Goal: Check status: Check status

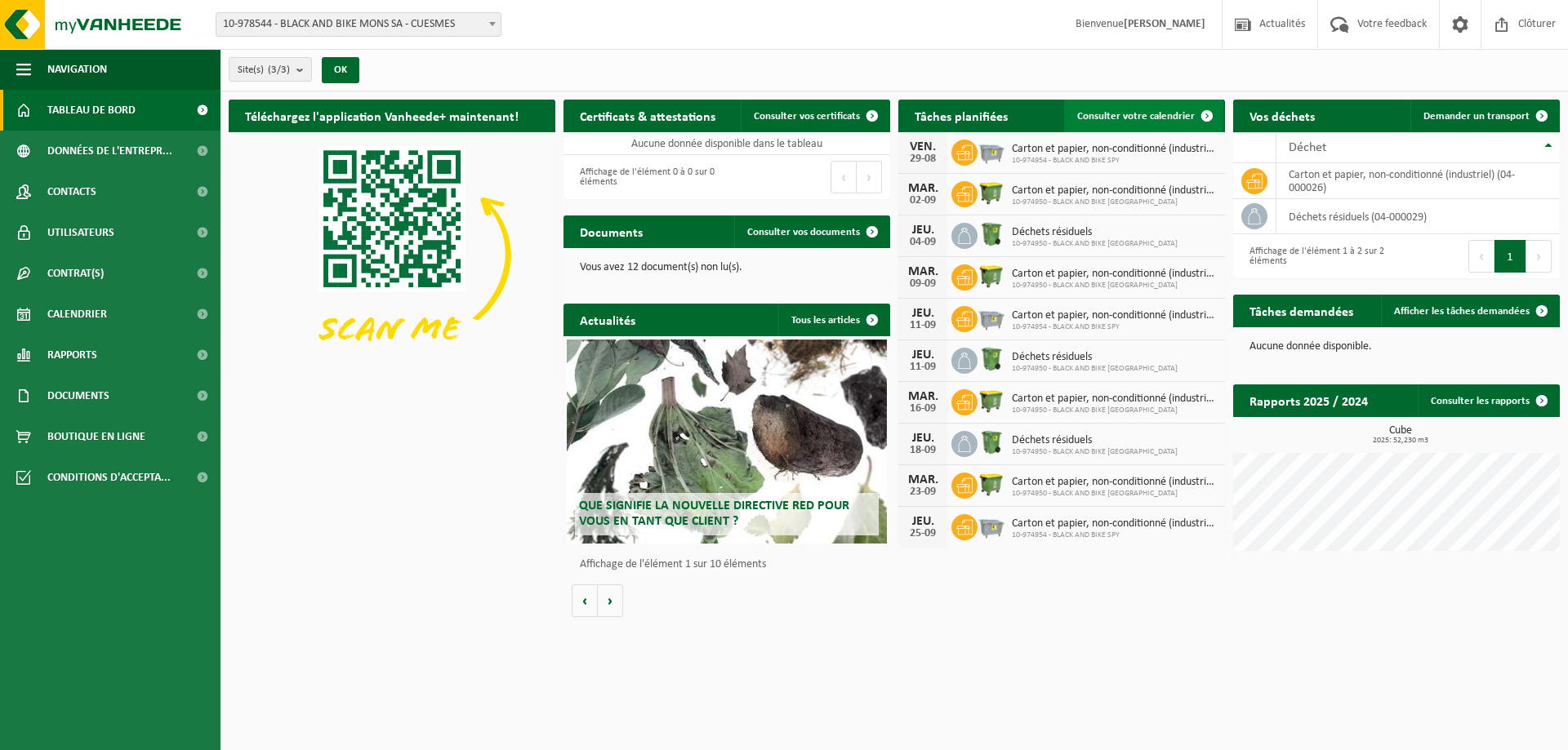
click at [1160, 111] on span "Consulter votre calendrier" at bounding box center [1136, 116] width 118 height 11
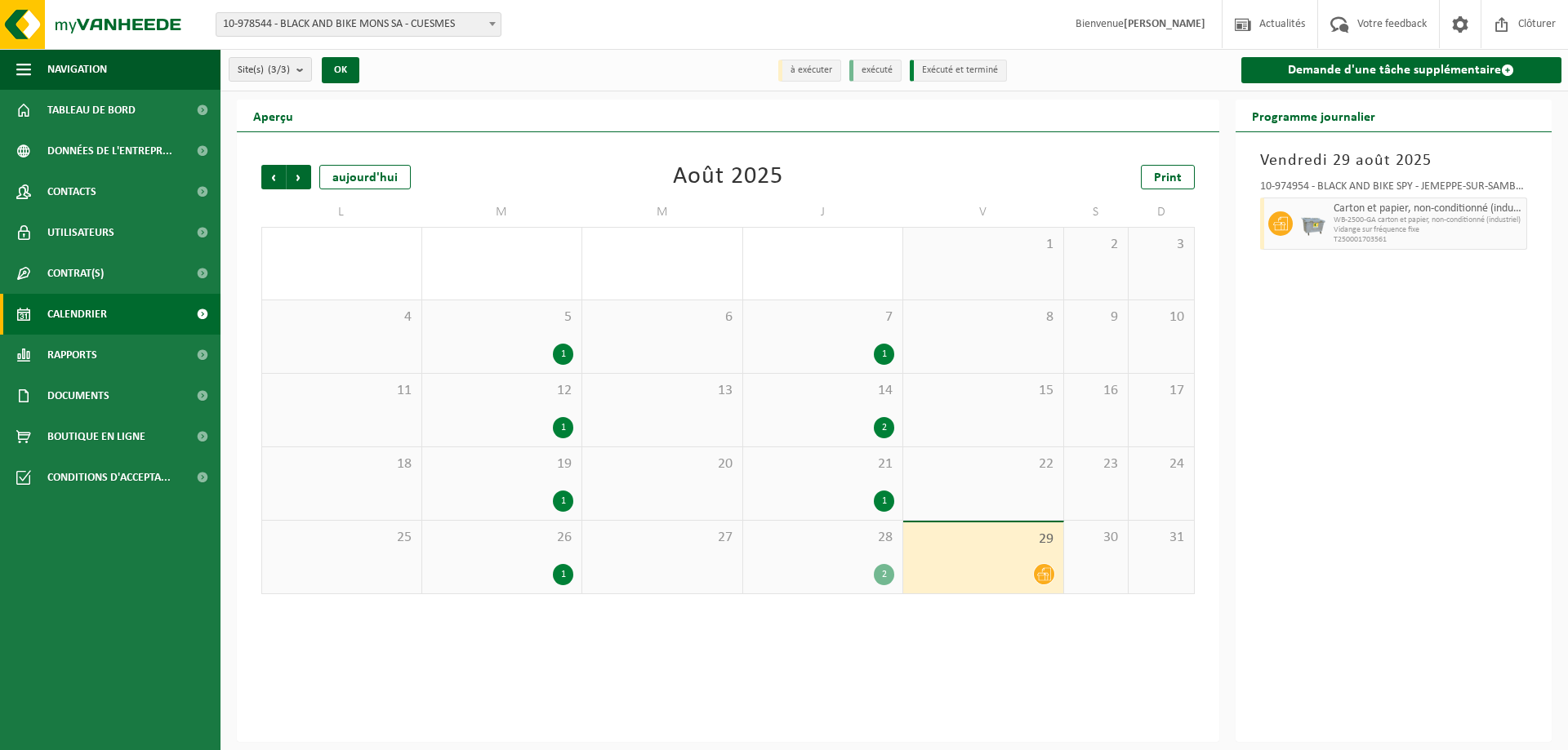
click at [879, 573] on div "2" at bounding box center [884, 575] width 21 height 21
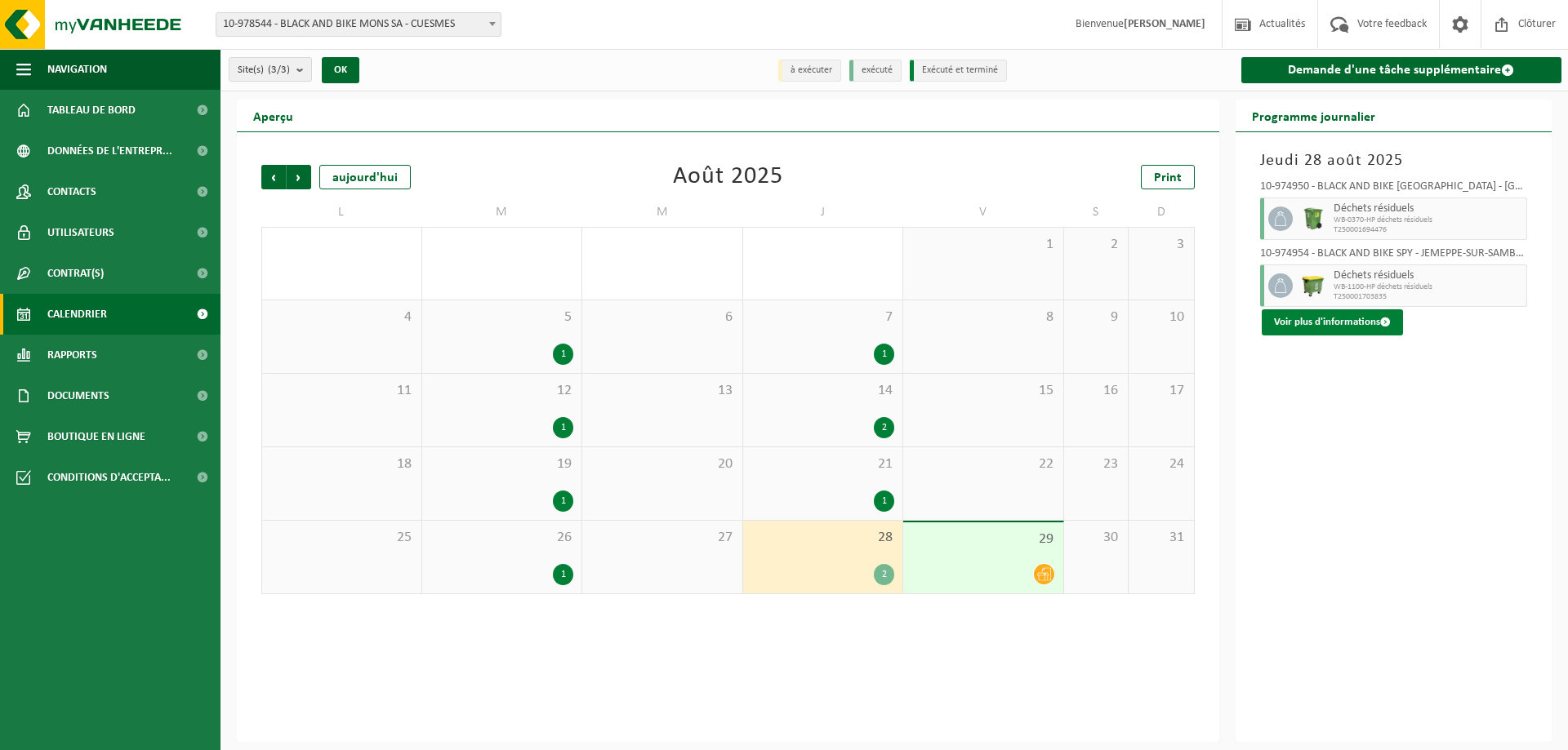
click at [1359, 320] on button "Voir plus d'informations" at bounding box center [1333, 323] width 141 height 26
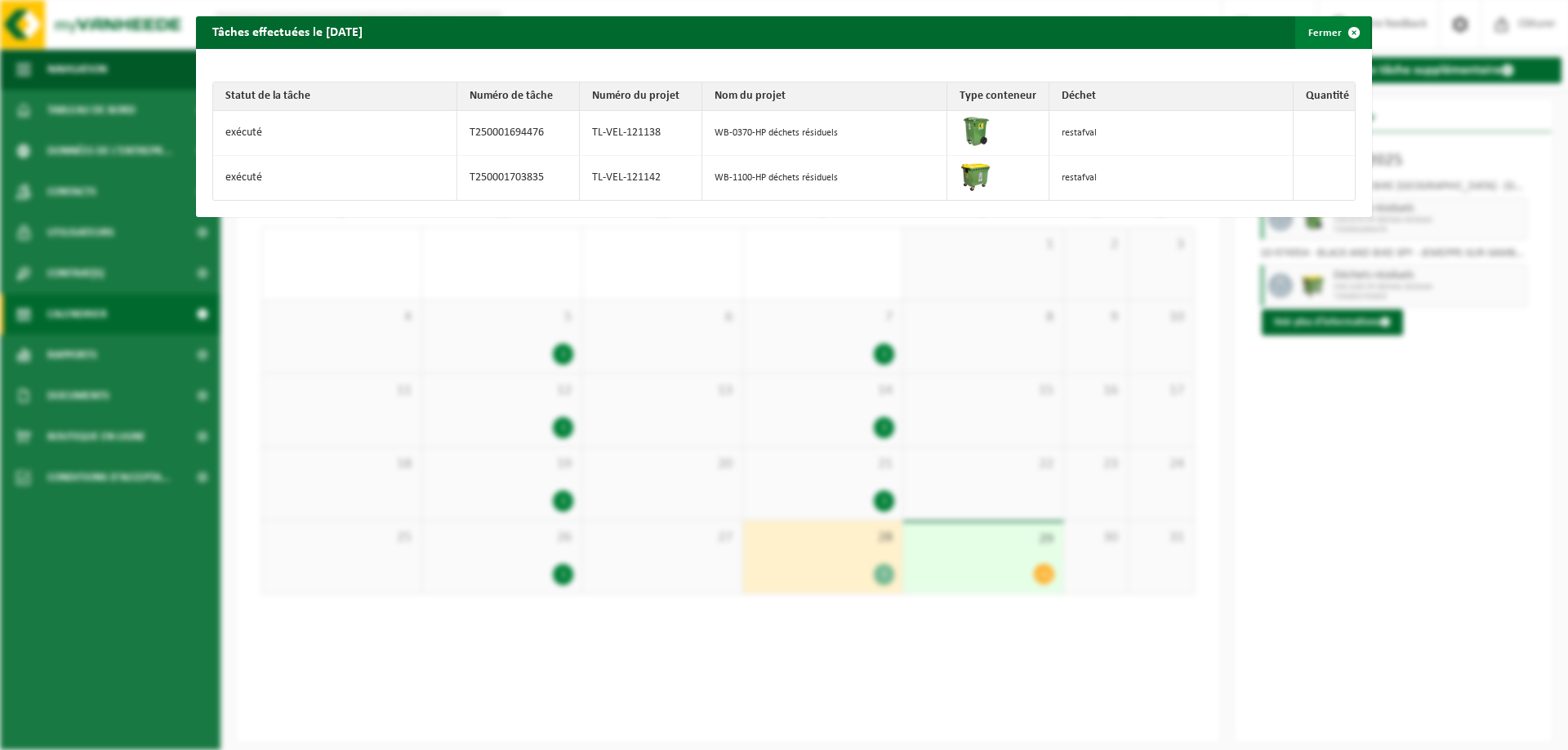
click at [1338, 36] on span "button" at bounding box center [1354, 33] width 33 height 33
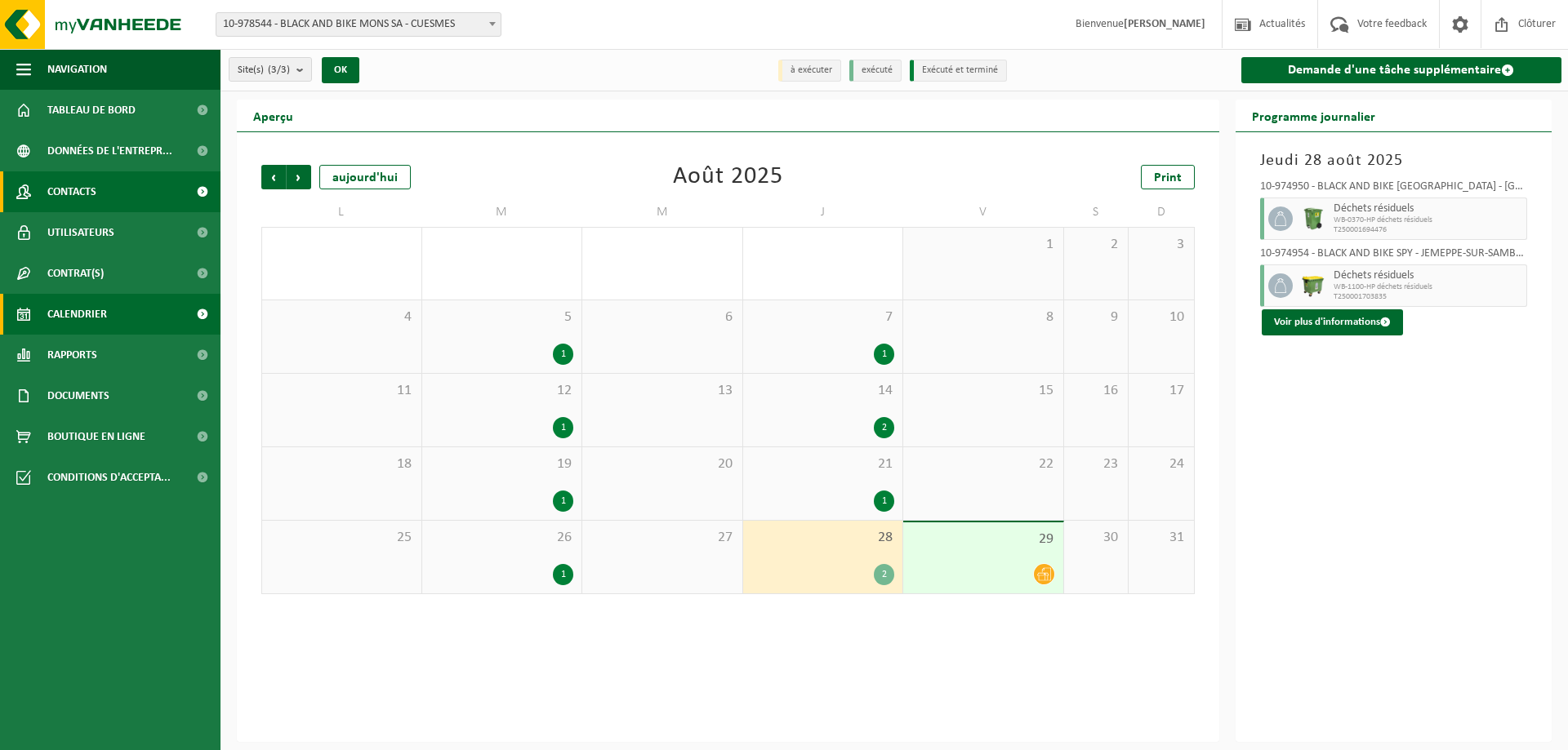
click at [109, 190] on link "Contacts" at bounding box center [110, 192] width 220 height 41
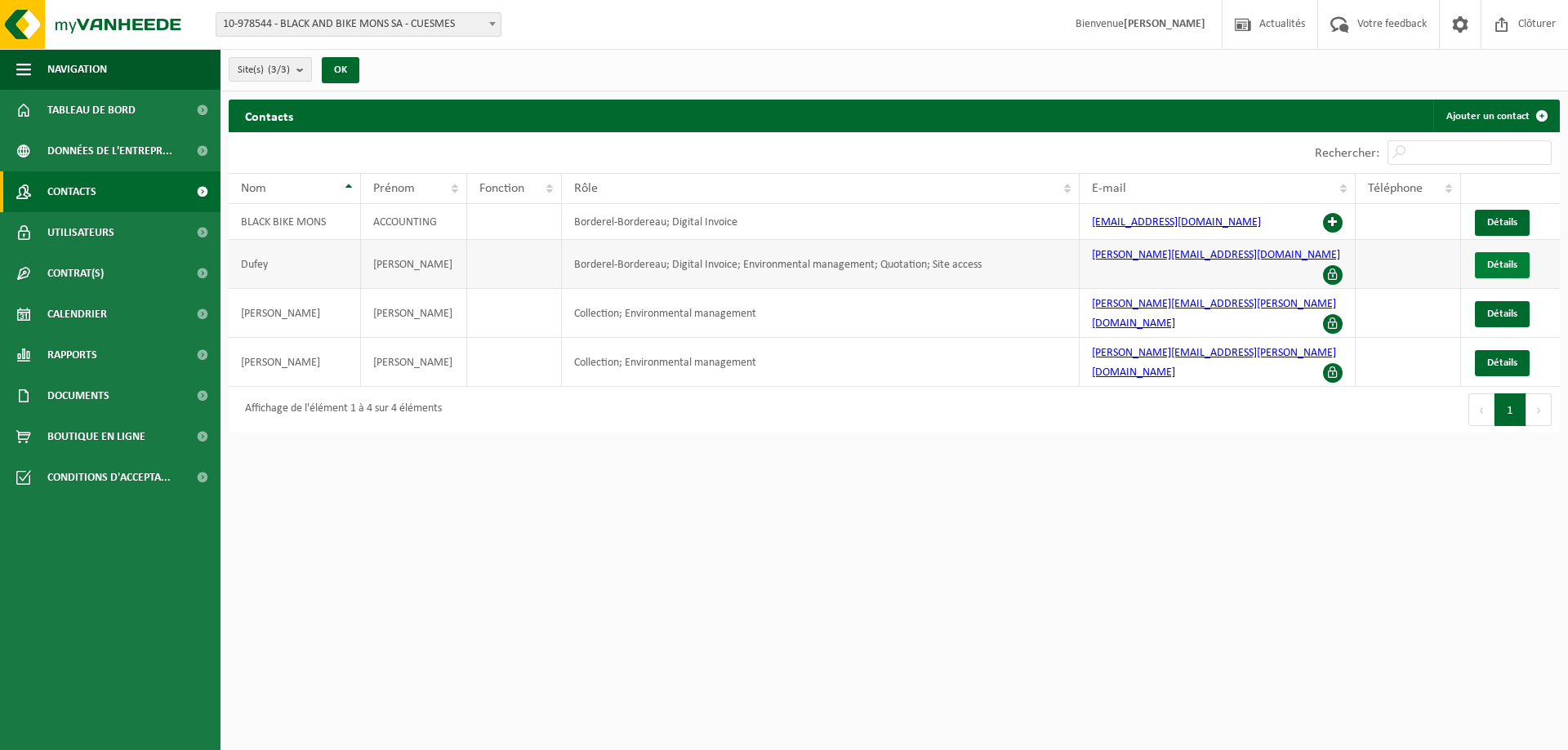
click at [1490, 262] on span "Détails" at bounding box center [1502, 265] width 30 height 11
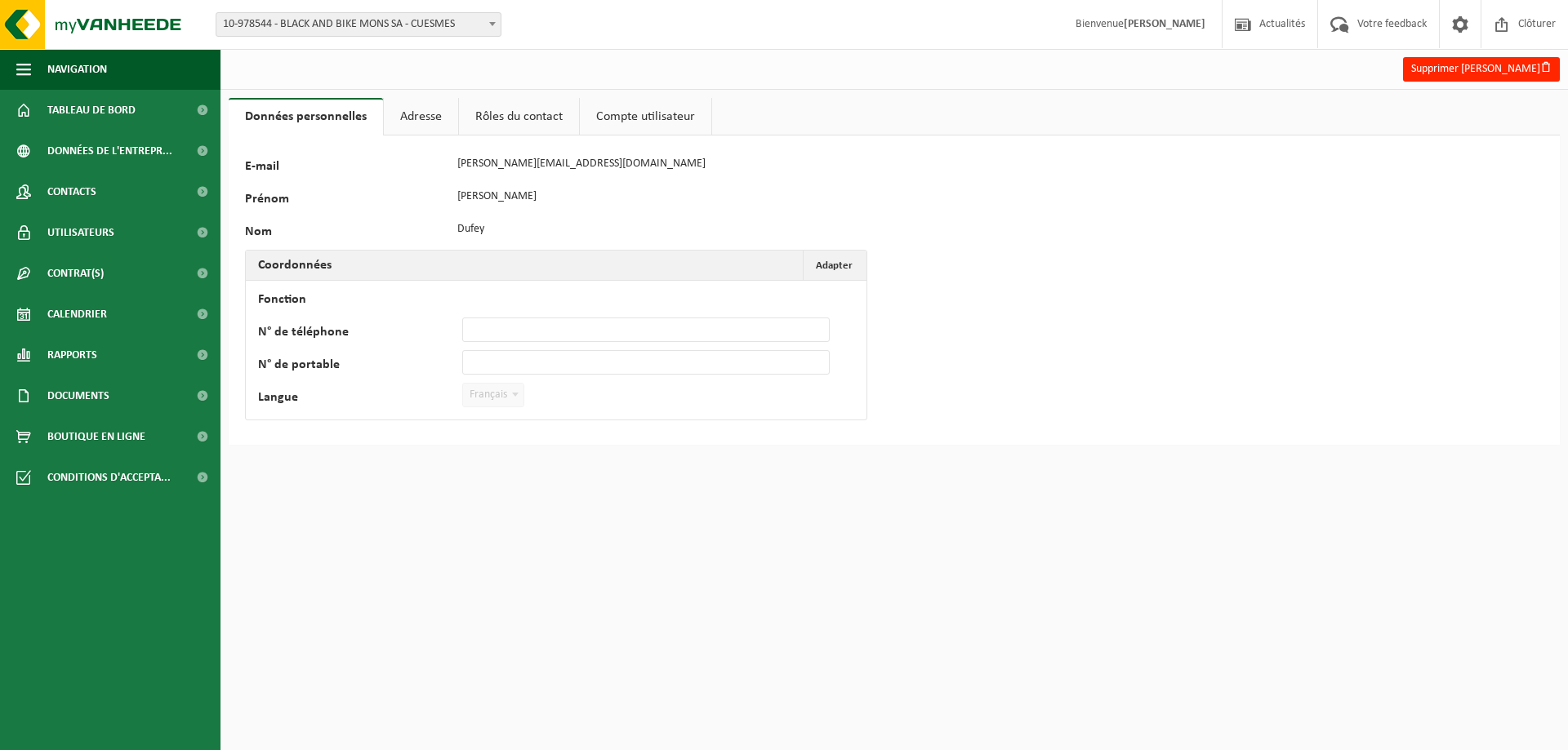
click at [409, 113] on link "Adresse" at bounding box center [421, 117] width 74 height 38
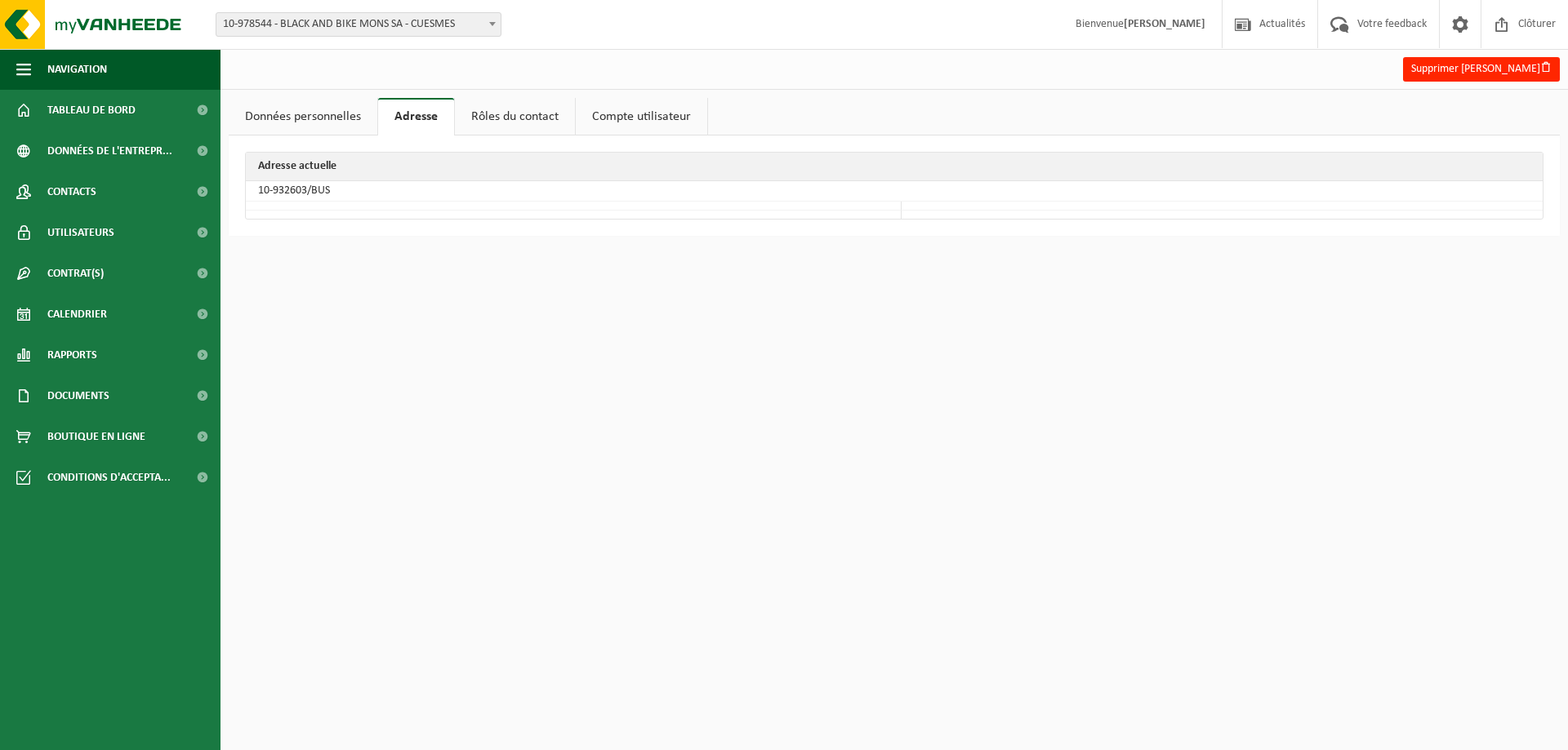
click at [522, 123] on link "Rôles du contact" at bounding box center [515, 117] width 120 height 38
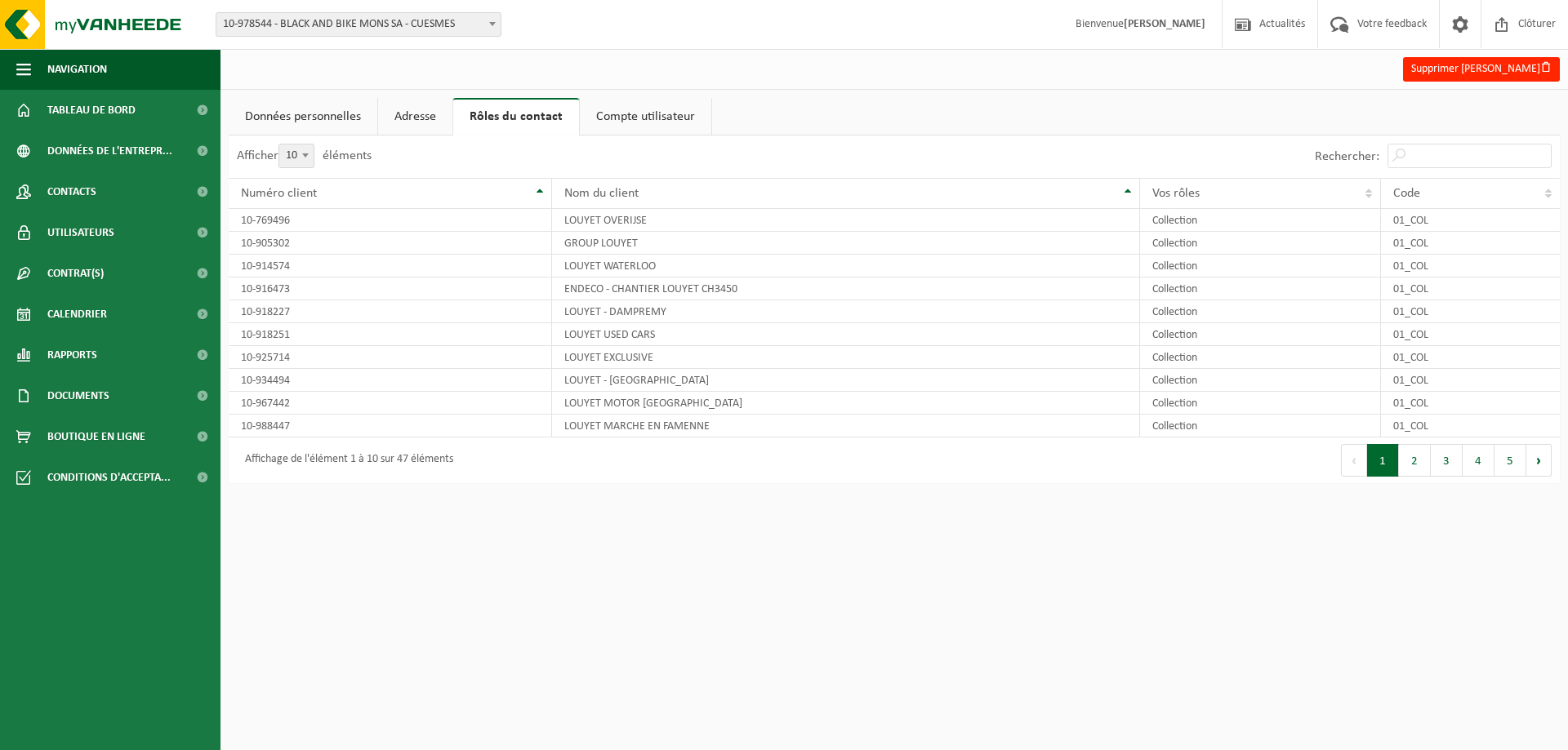
click at [681, 122] on link "Compte utilisateur" at bounding box center [646, 117] width 131 height 38
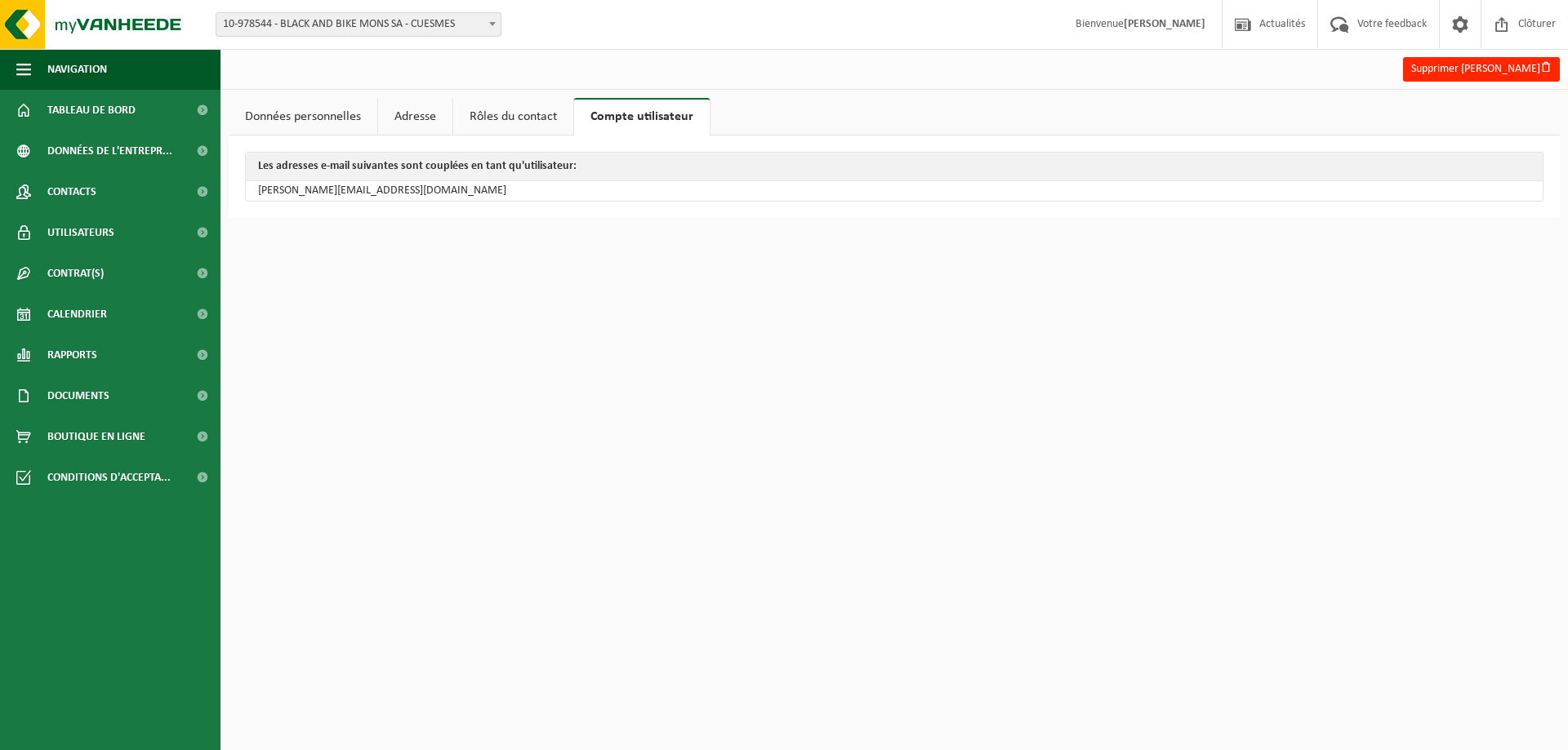
click at [283, 124] on link "Données personnelles" at bounding box center [302, 117] width 149 height 38
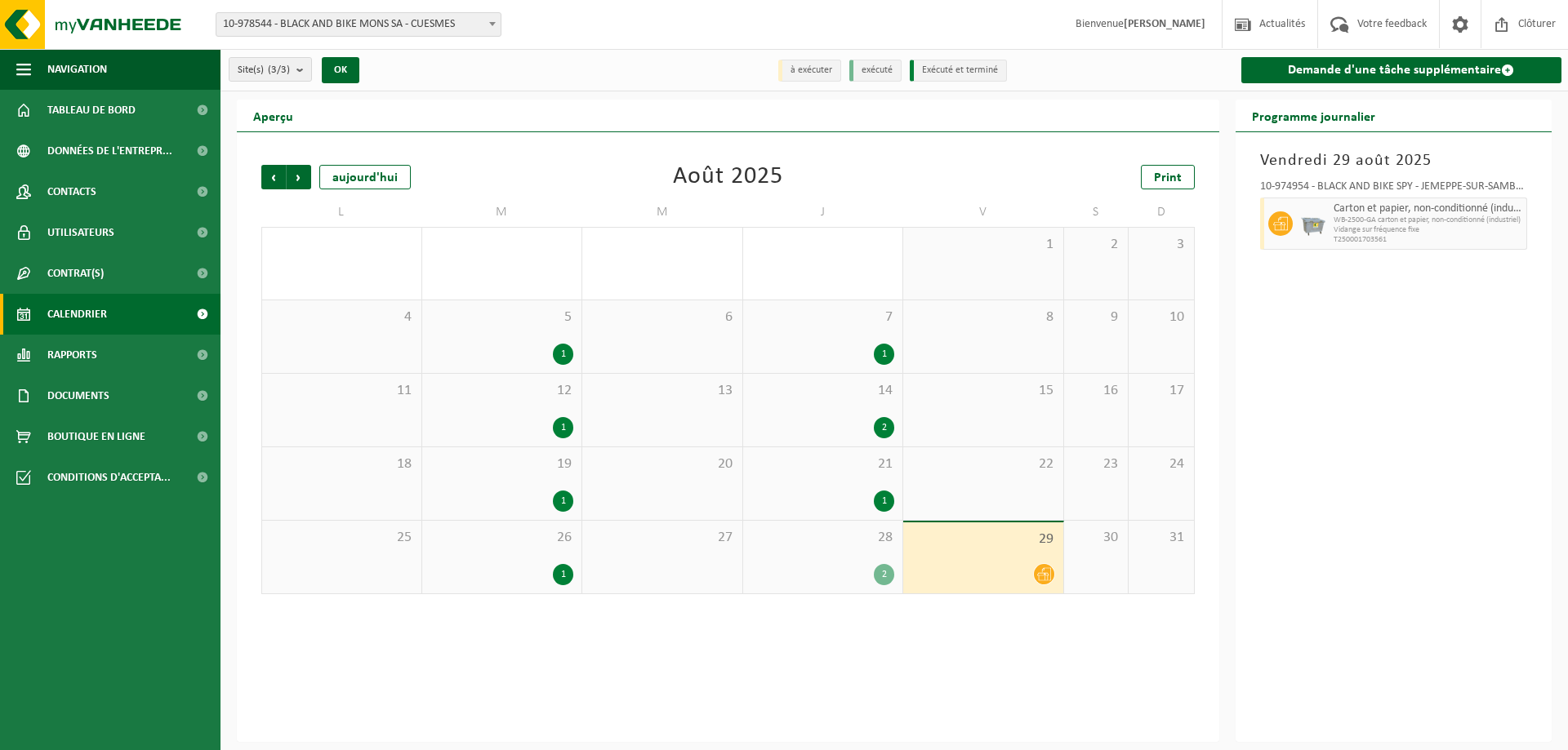
click at [865, 496] on div "1" at bounding box center [823, 501] width 144 height 21
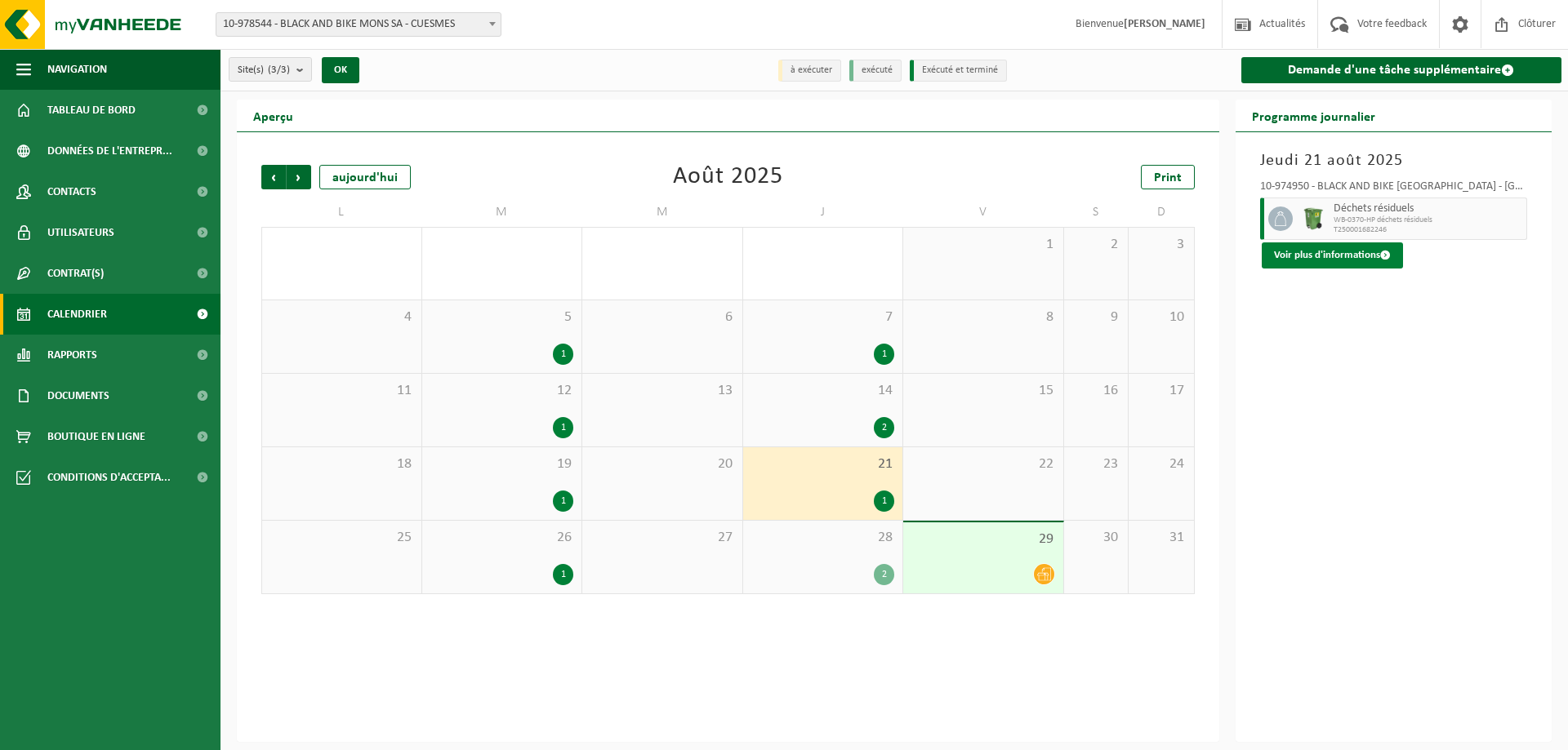
click at [1354, 252] on button "Voir plus d'informations" at bounding box center [1333, 255] width 141 height 26
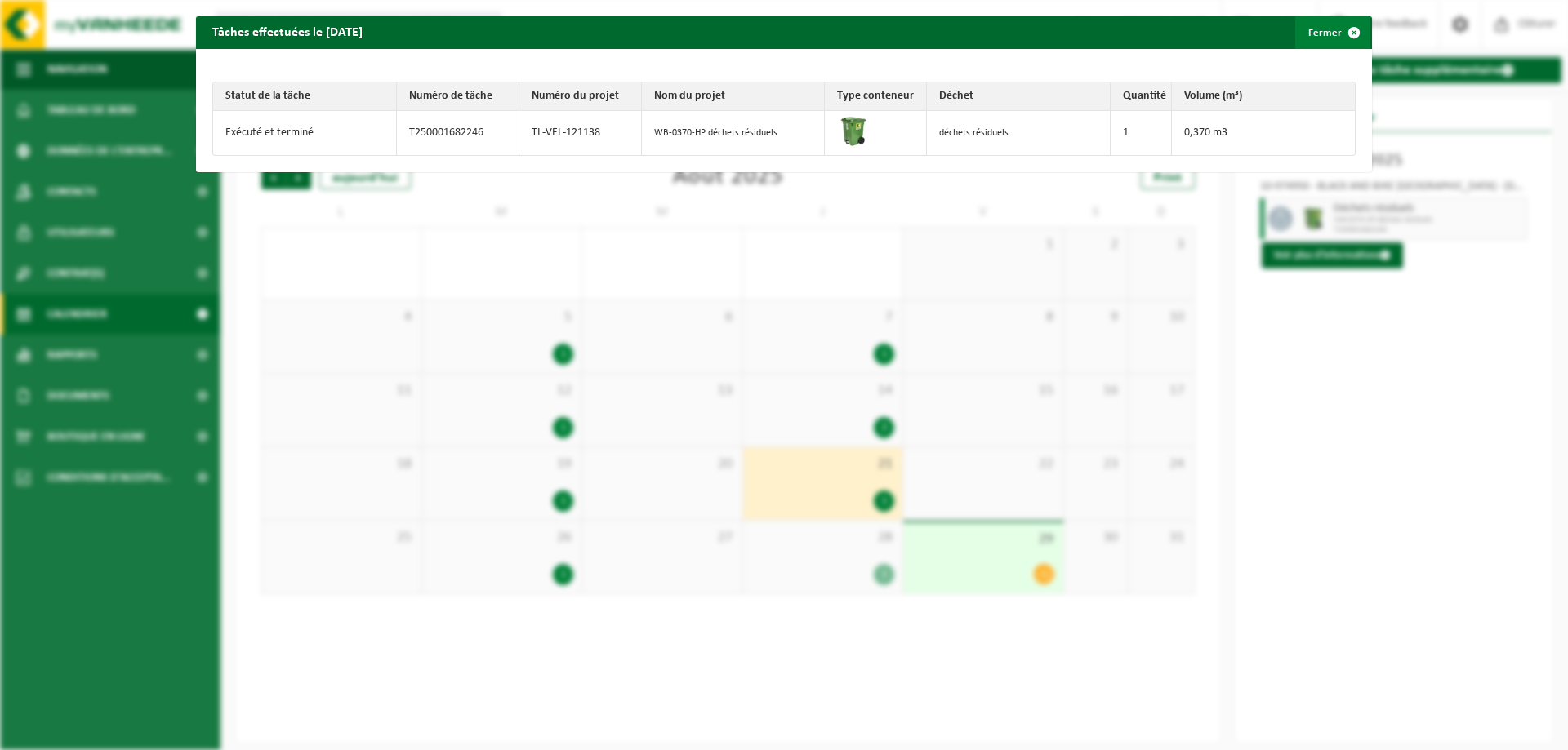
click at [1345, 29] on span "button" at bounding box center [1354, 33] width 33 height 33
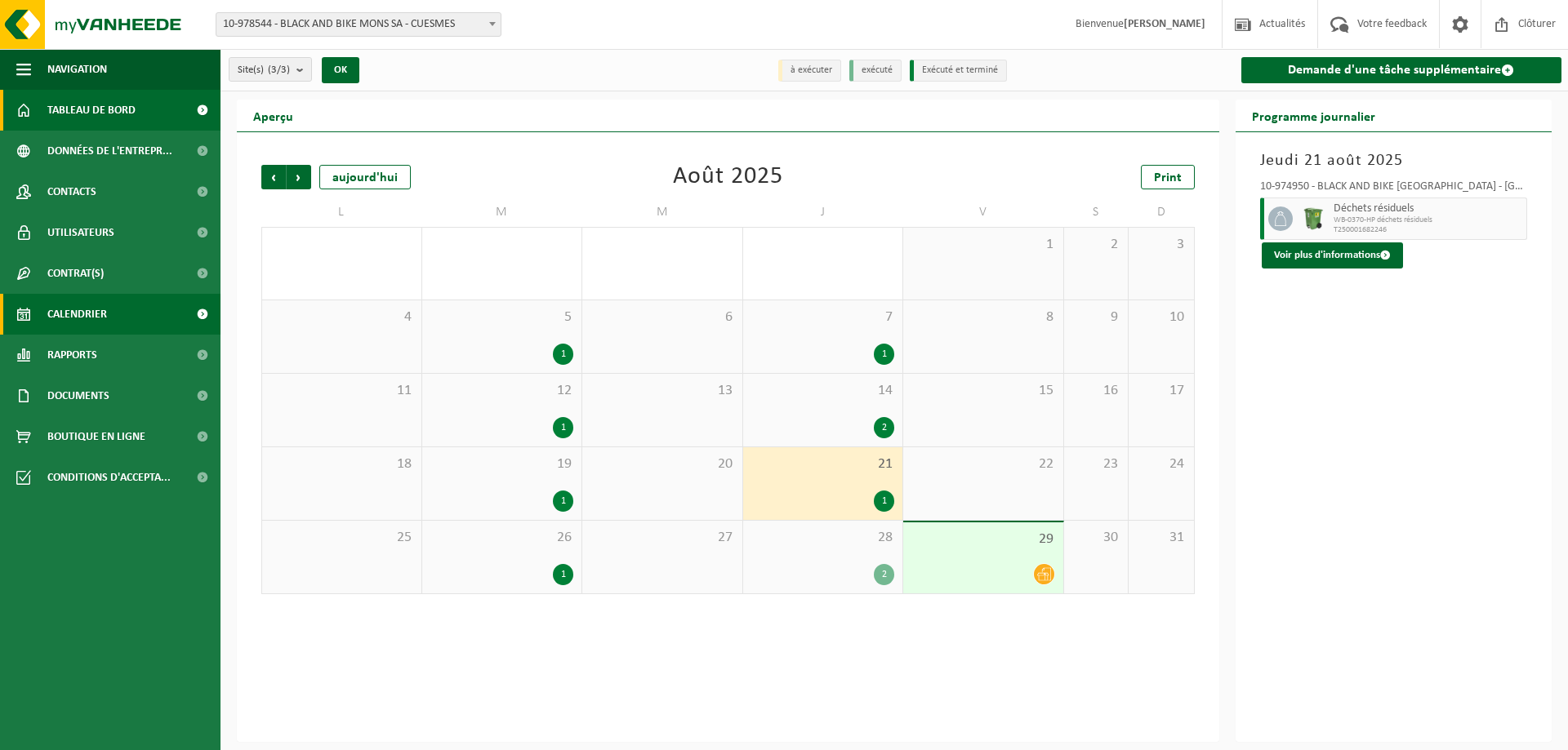
click at [118, 107] on span "Tableau de bord" at bounding box center [91, 110] width 88 height 41
